Goal: Book appointment/travel/reservation

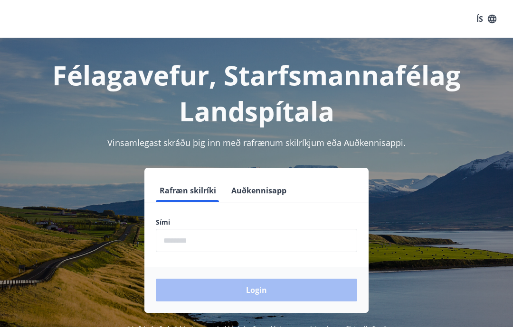
click at [258, 195] on button "Auðkennisapp" at bounding box center [258, 190] width 63 height 23
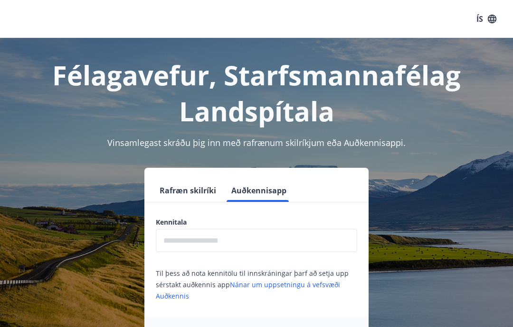
click at [216, 242] on input "text" at bounding box center [256, 240] width 201 height 23
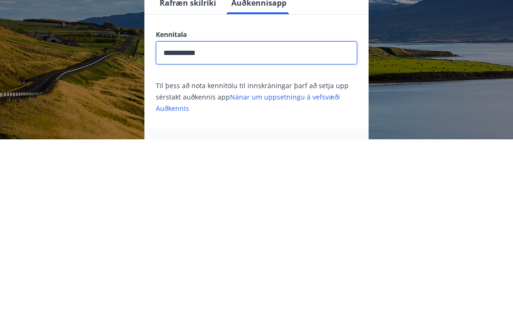
scroll to position [156, 0]
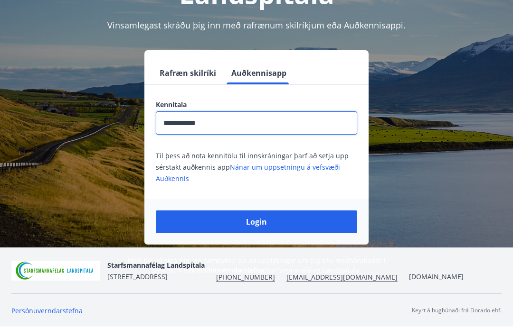
type input "**********"
click at [265, 211] on button "Login" at bounding box center [256, 222] width 201 height 23
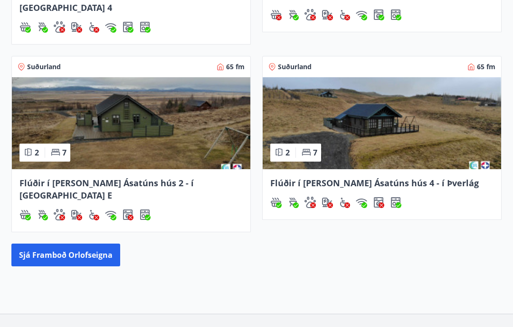
scroll to position [464, 0]
click at [102, 244] on button "Sjá framboð orlofseigna" at bounding box center [65, 255] width 109 height 23
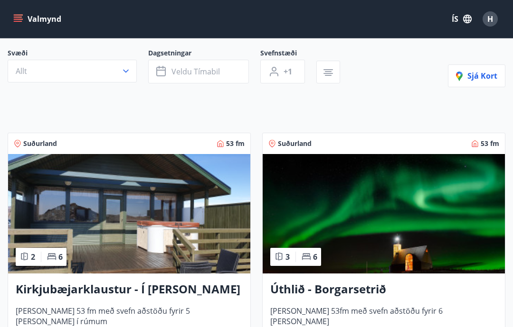
scroll to position [93, 0]
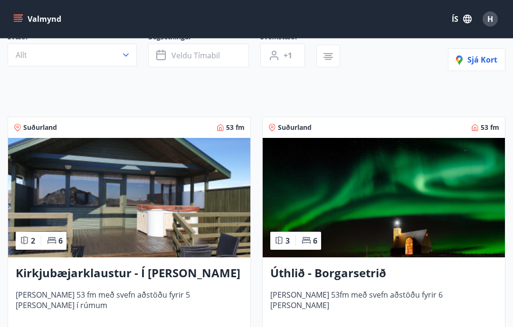
click at [242, 56] on button "Veldu tímabil" at bounding box center [198, 56] width 101 height 24
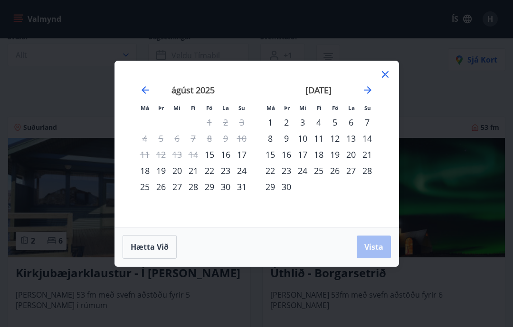
click at [208, 172] on div "22" at bounding box center [209, 171] width 16 height 16
click at [212, 190] on div "29" at bounding box center [209, 187] width 16 height 16
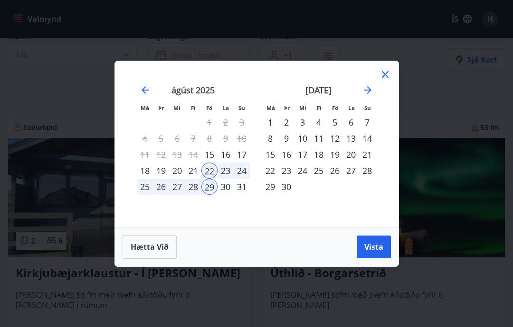
click at [382, 248] on span "Vista" at bounding box center [373, 247] width 19 height 10
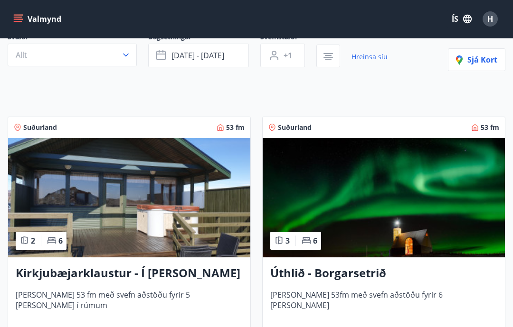
scroll to position [39, 0]
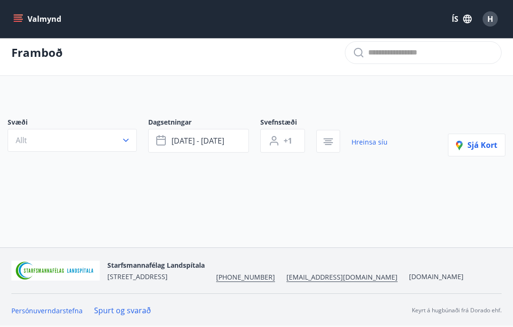
click at [236, 129] on button "[DATE] - [DATE]" at bounding box center [198, 141] width 101 height 24
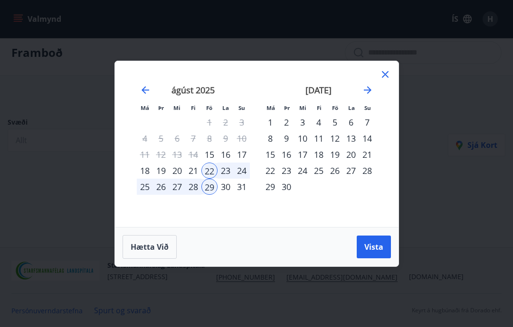
click at [210, 188] on div "29" at bounding box center [209, 187] width 16 height 16
click at [336, 124] on div "5" at bounding box center [334, 122] width 16 height 16
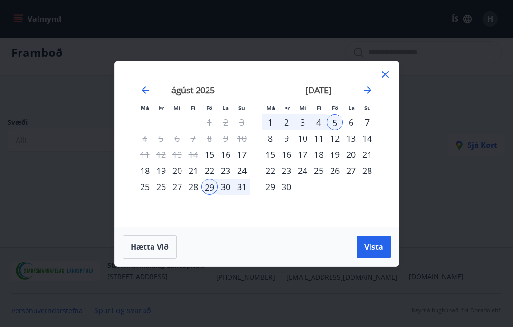
click at [380, 250] on span "Vista" at bounding box center [373, 247] width 19 height 10
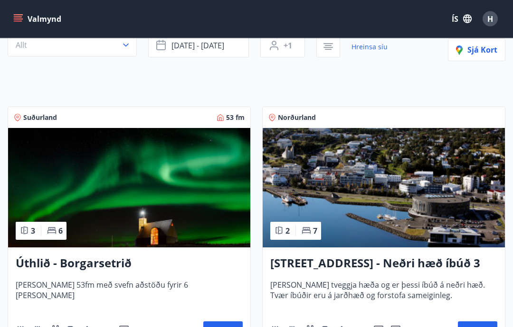
scroll to position [103, 0]
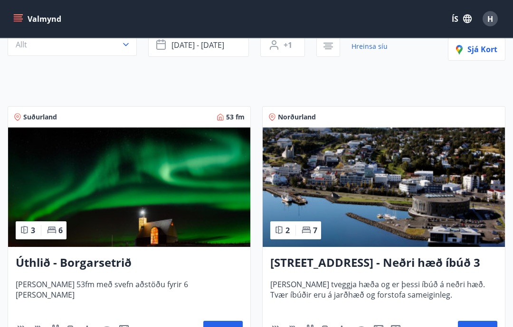
click at [204, 215] on img at bounding box center [129, 188] width 242 height 120
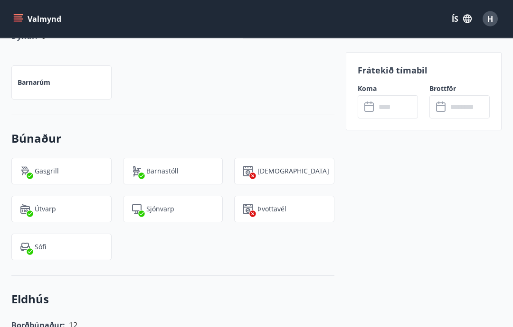
scroll to position [777, 0]
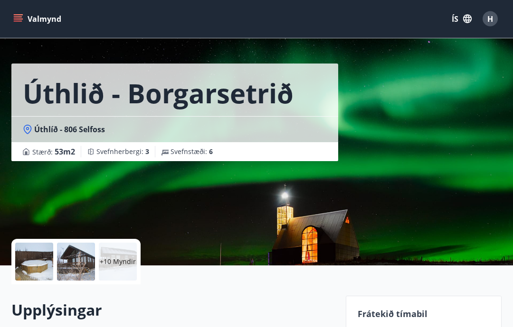
click at [126, 262] on p "+10 Myndir" at bounding box center [118, 262] width 36 height 9
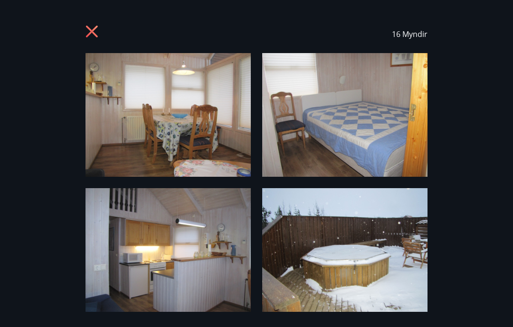
scroll to position [0, 0]
